Goal: Find specific page/section

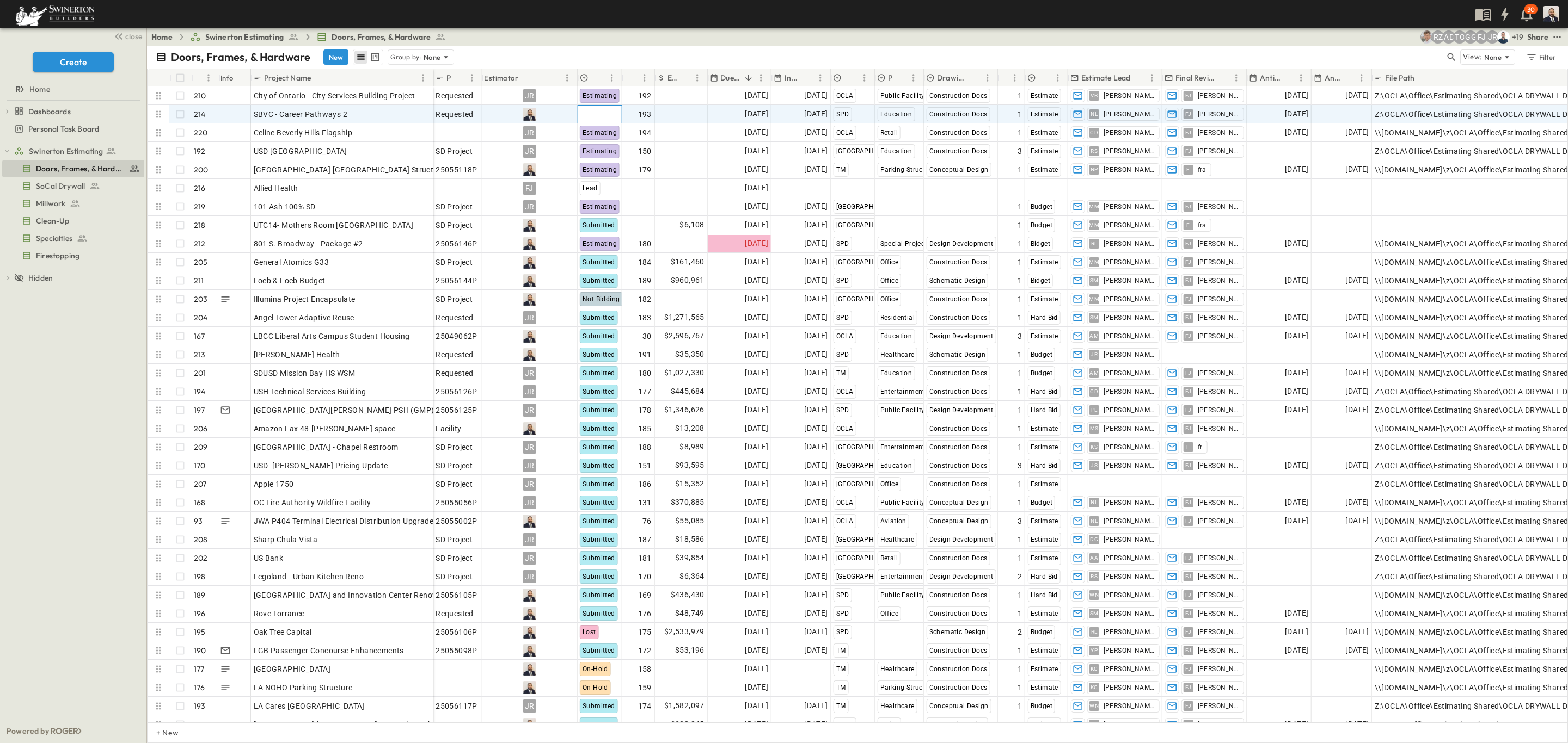
click at [604, 114] on span "Select Status" at bounding box center [602, 114] width 47 height 10
click at [610, 165] on span "Estimating" at bounding box center [612, 168] width 33 height 9
click at [52, 190] on span "SoCal Drywall" at bounding box center [60, 185] width 49 height 10
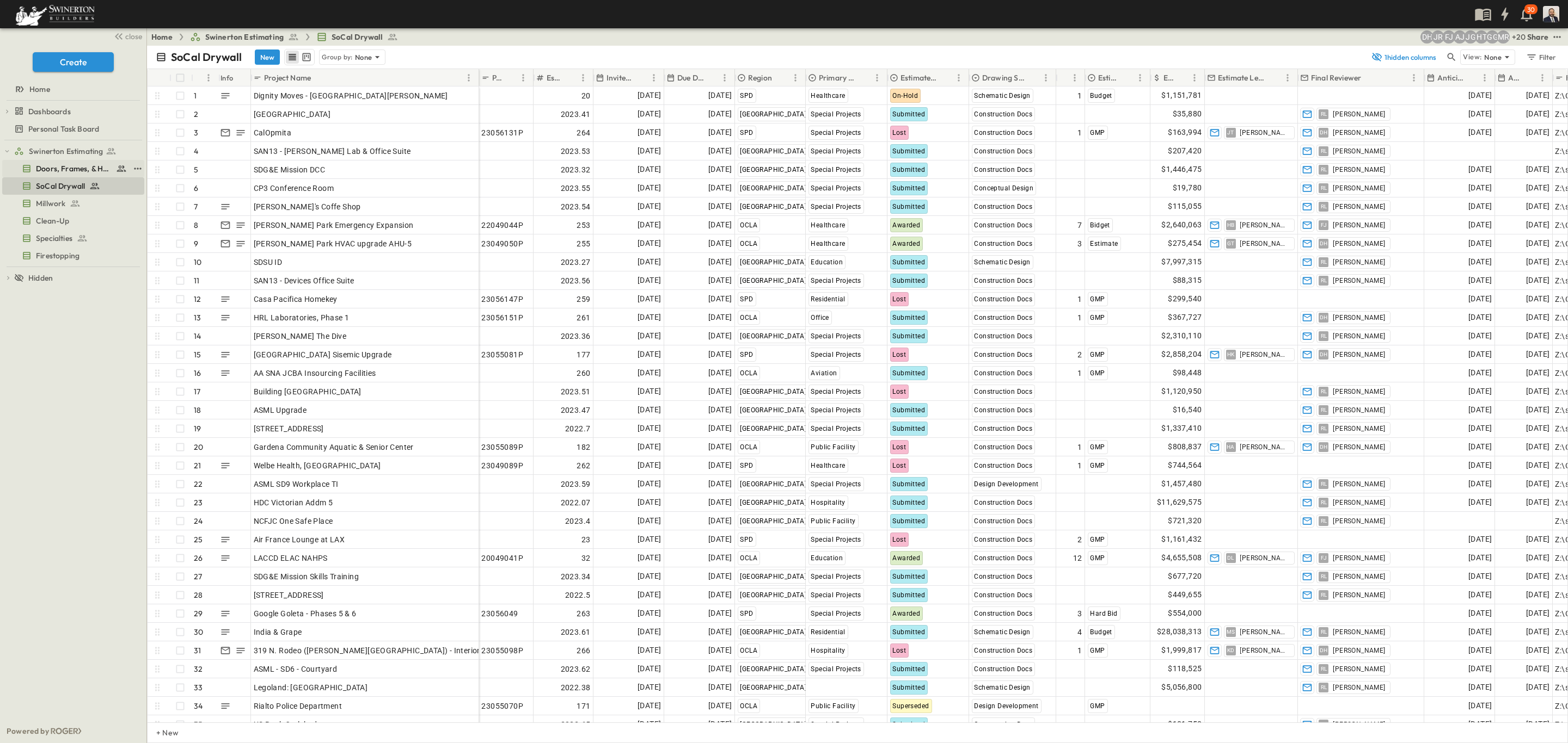
click at [52, 171] on span "Doors, Frames, & Hardware" at bounding box center [73, 168] width 75 height 10
